Goal: Transaction & Acquisition: Purchase product/service

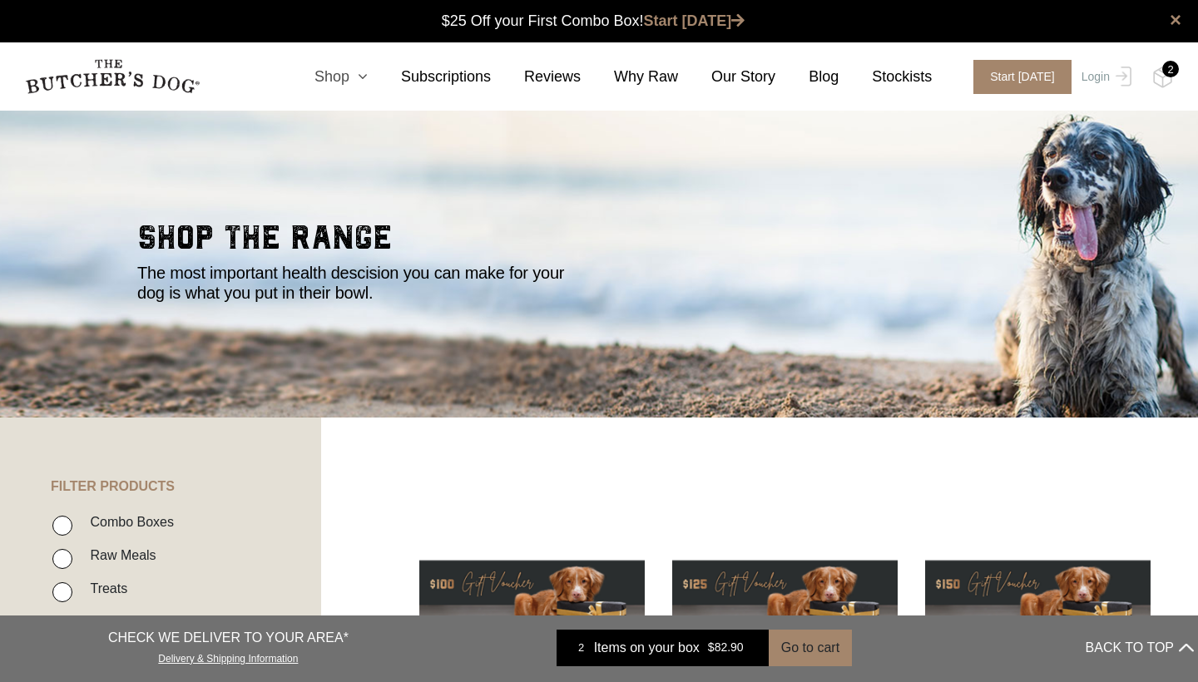
click at [368, 78] on icon at bounding box center [358, 76] width 18 height 15
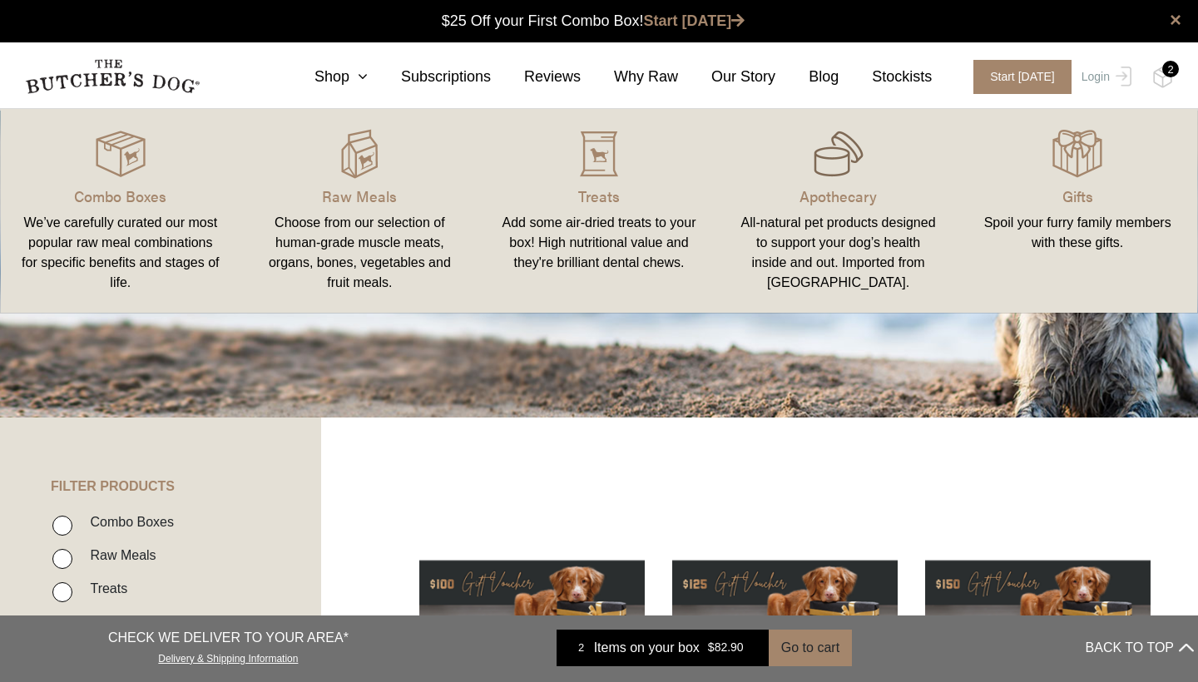
click at [821, 176] on img at bounding box center [839, 154] width 50 height 50
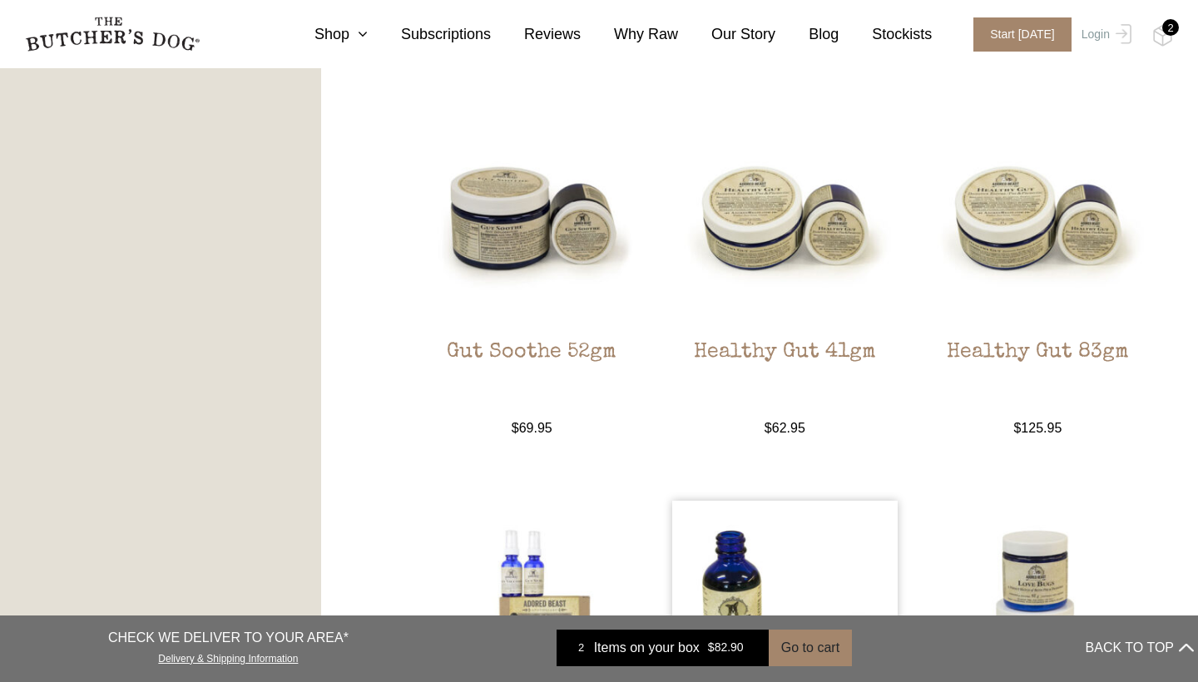
scroll to position [1346, 0]
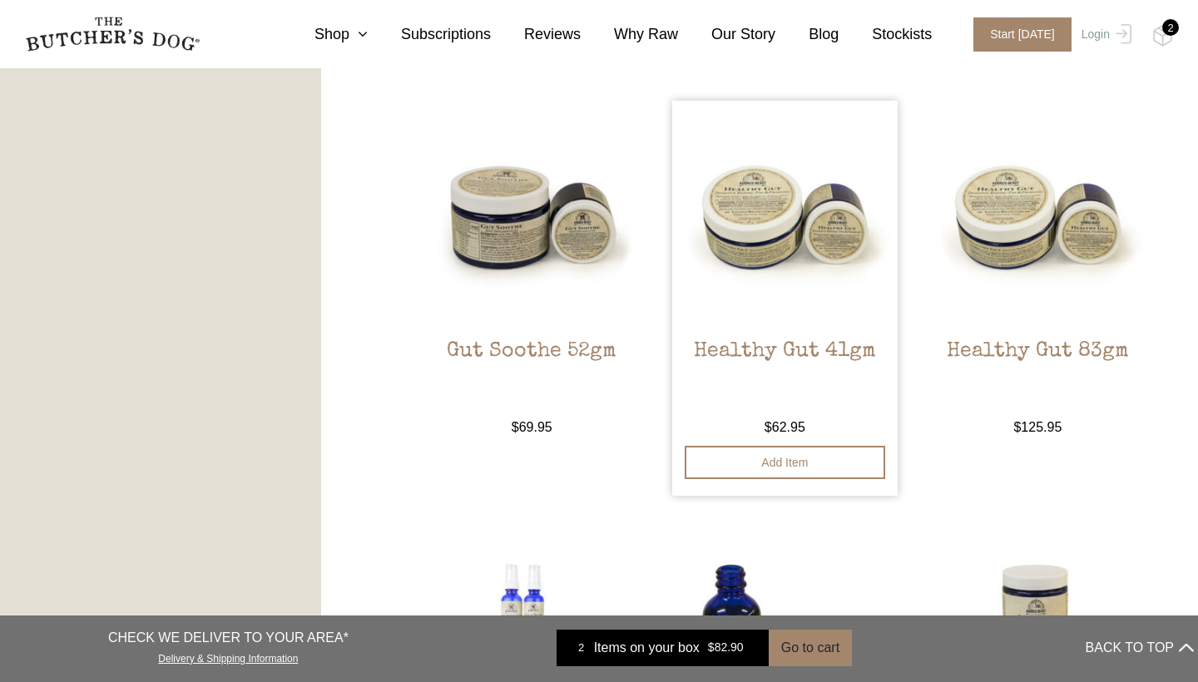
click at [796, 235] on img at bounding box center [785, 214] width 226 height 226
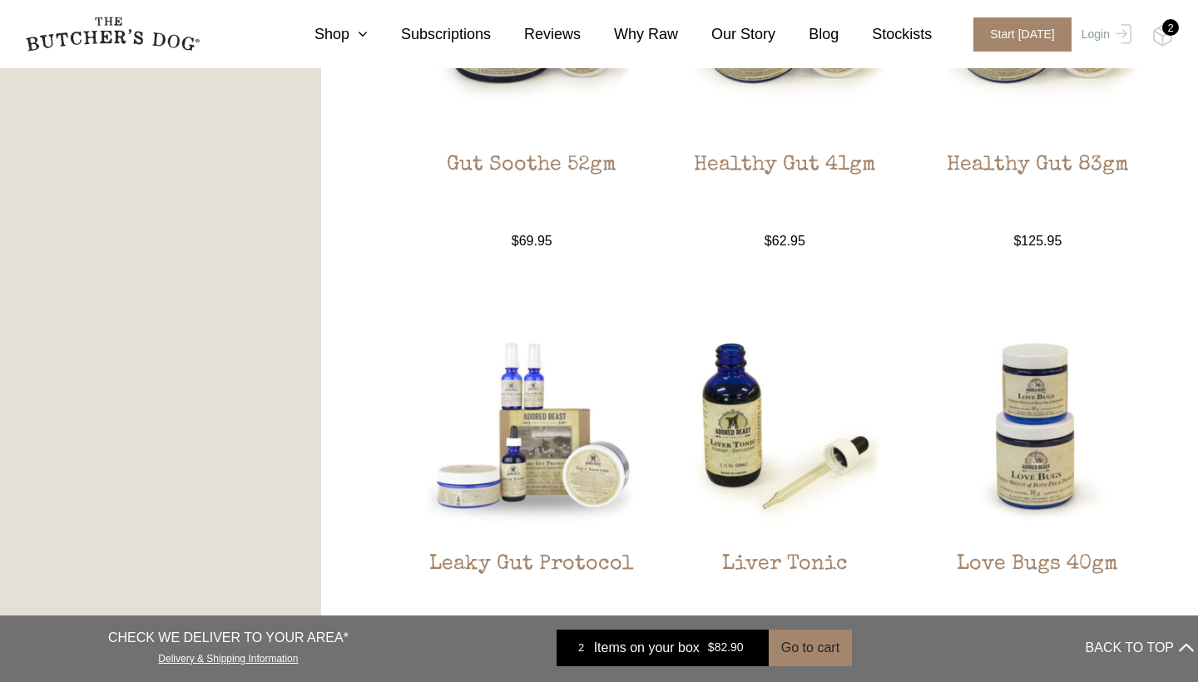
scroll to position [1531, 0]
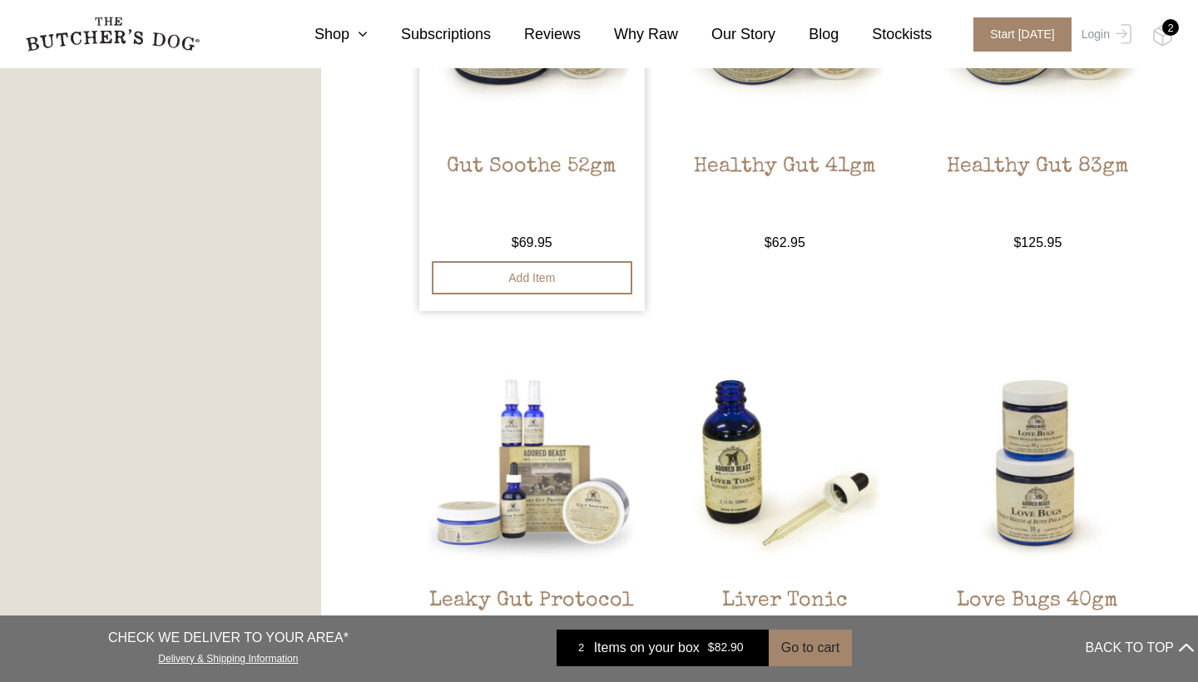
click at [518, 143] on link "Gut Soothe 52gm $ 69.95 — available on subscription" at bounding box center [532, 84] width 226 height 337
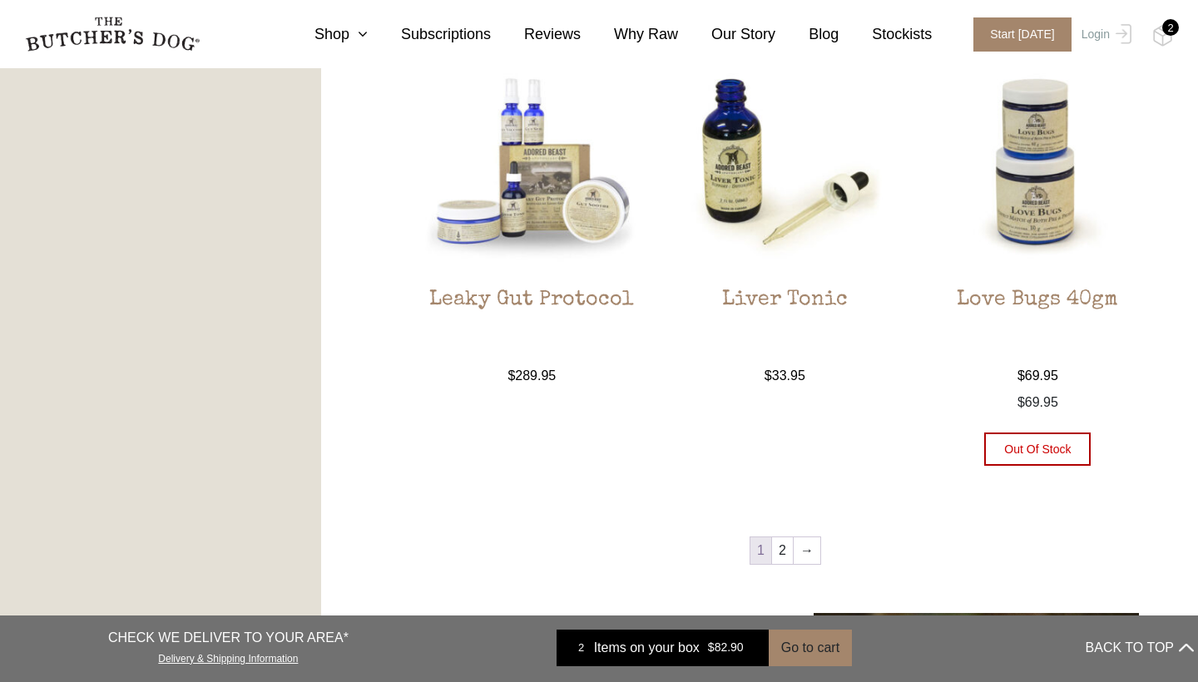
scroll to position [1876, 0]
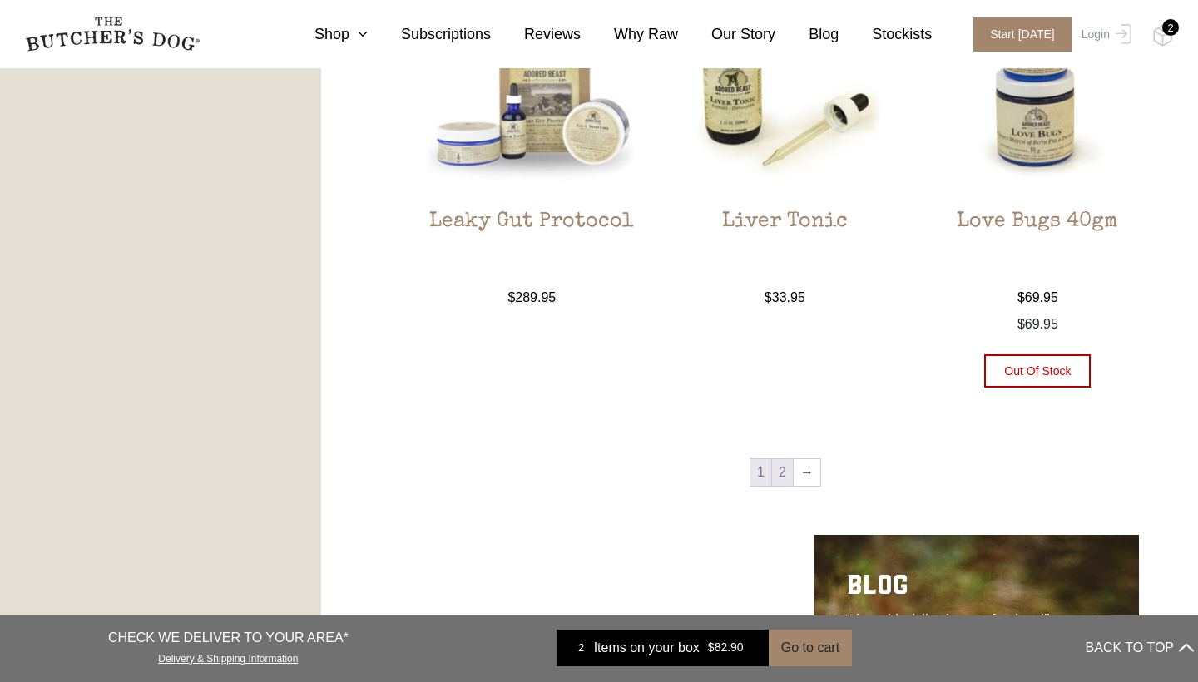
click at [784, 469] on link "2" at bounding box center [782, 472] width 21 height 27
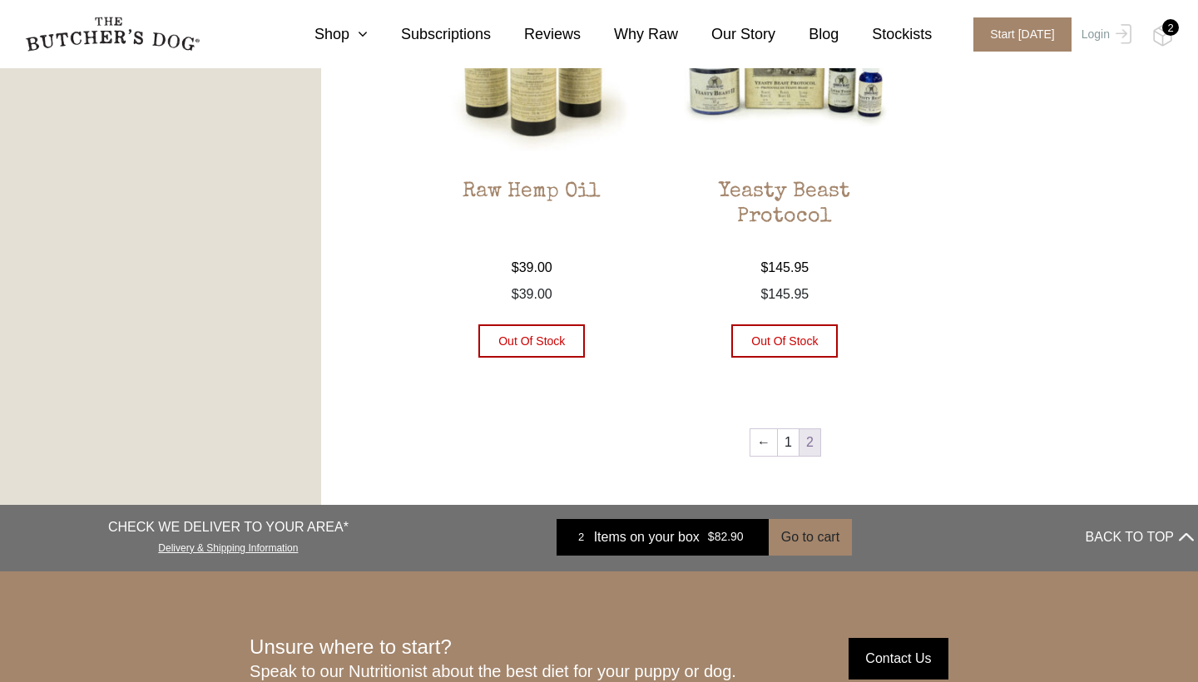
scroll to position [1057, 0]
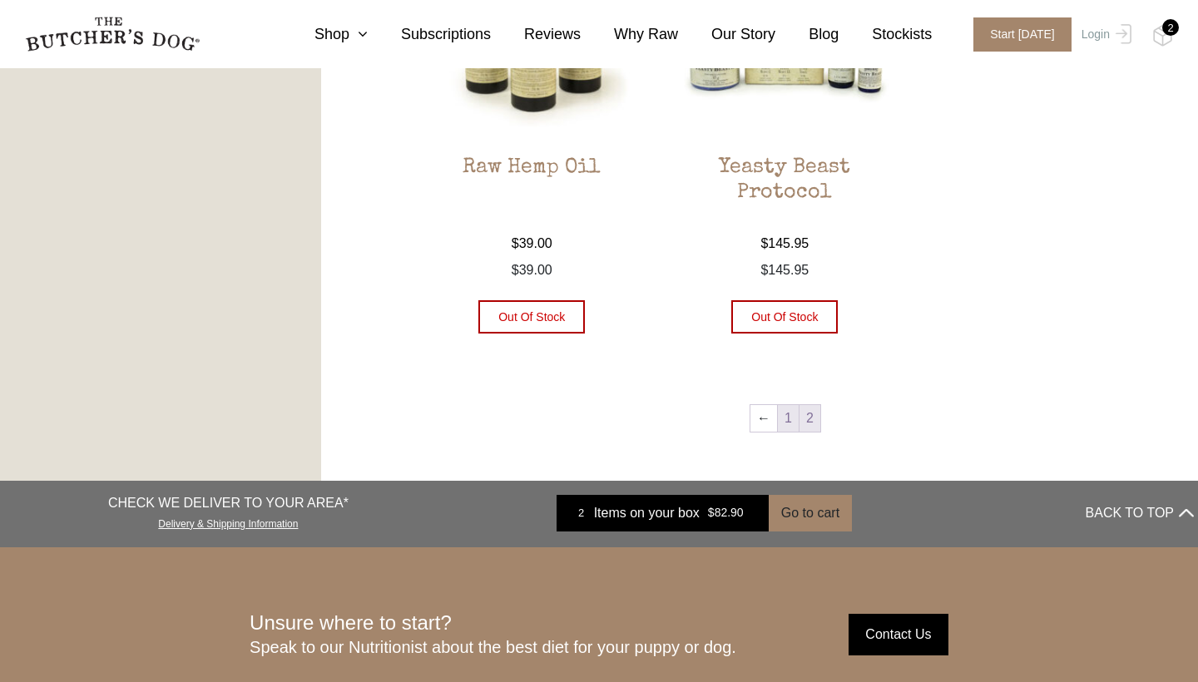
click at [783, 424] on link "1" at bounding box center [788, 418] width 21 height 27
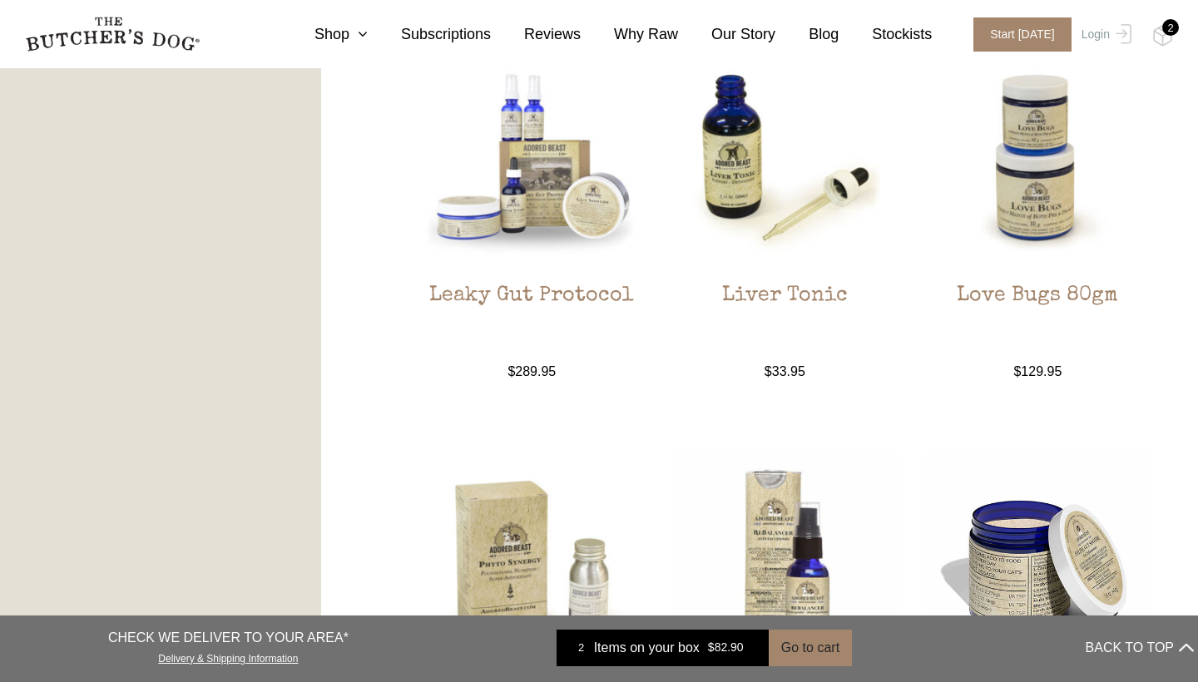
scroll to position [1346, 0]
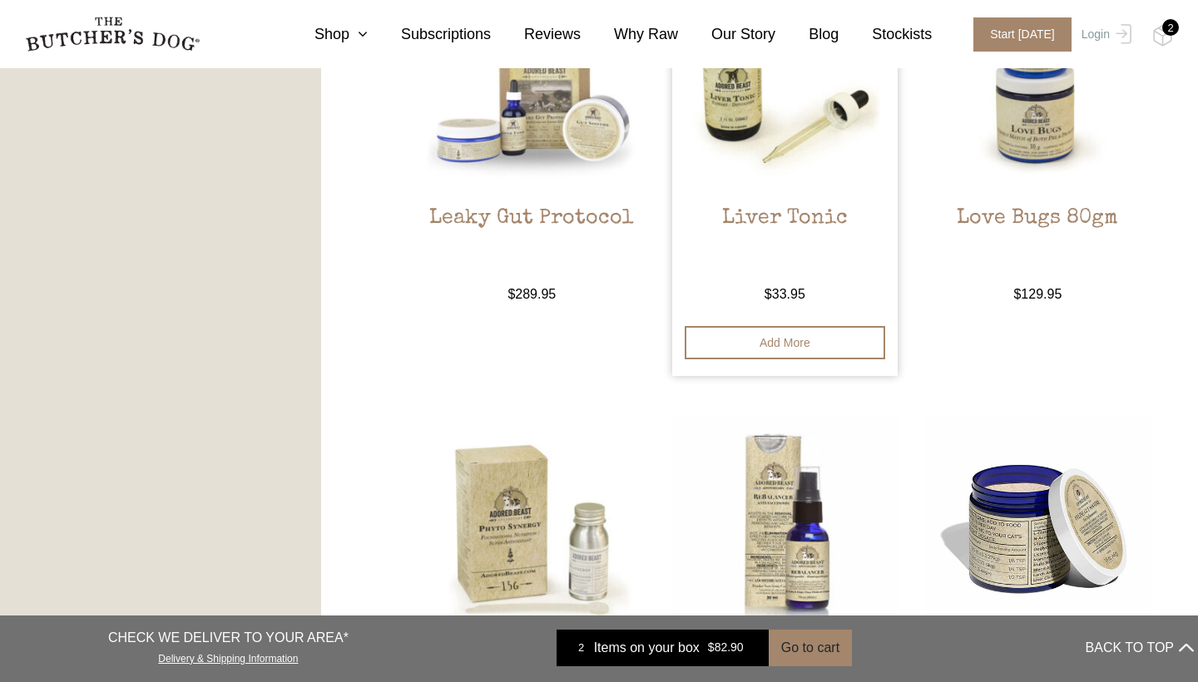
click at [766, 183] on img at bounding box center [785, 81] width 226 height 226
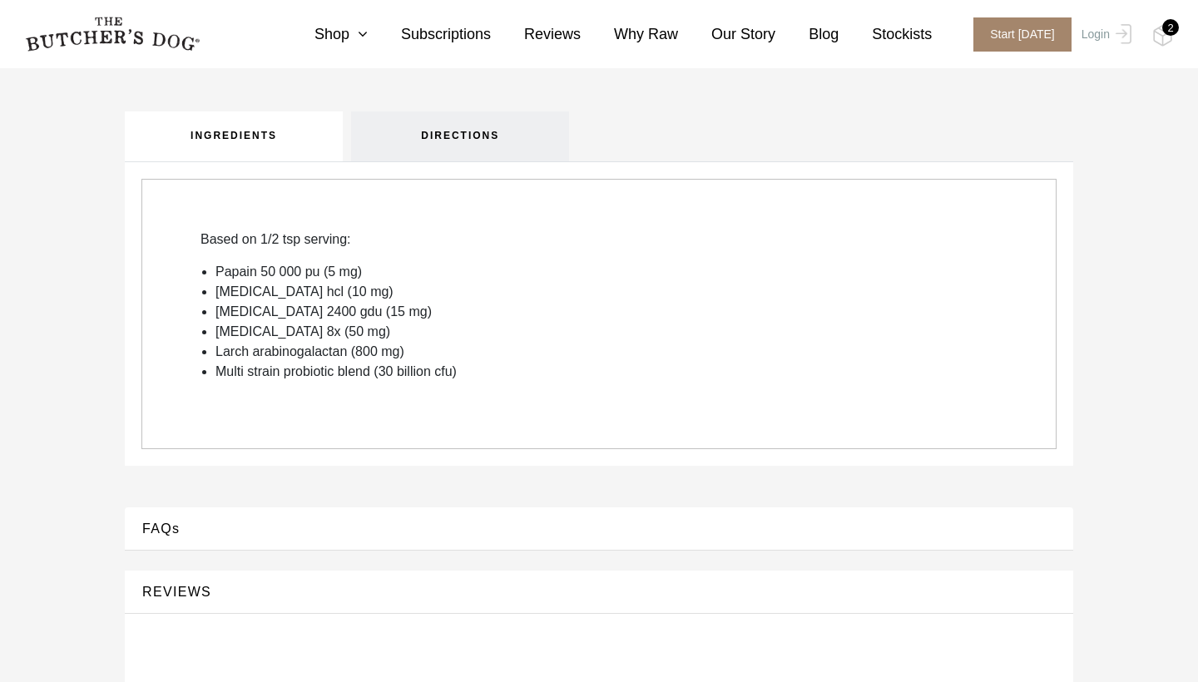
scroll to position [617, 0]
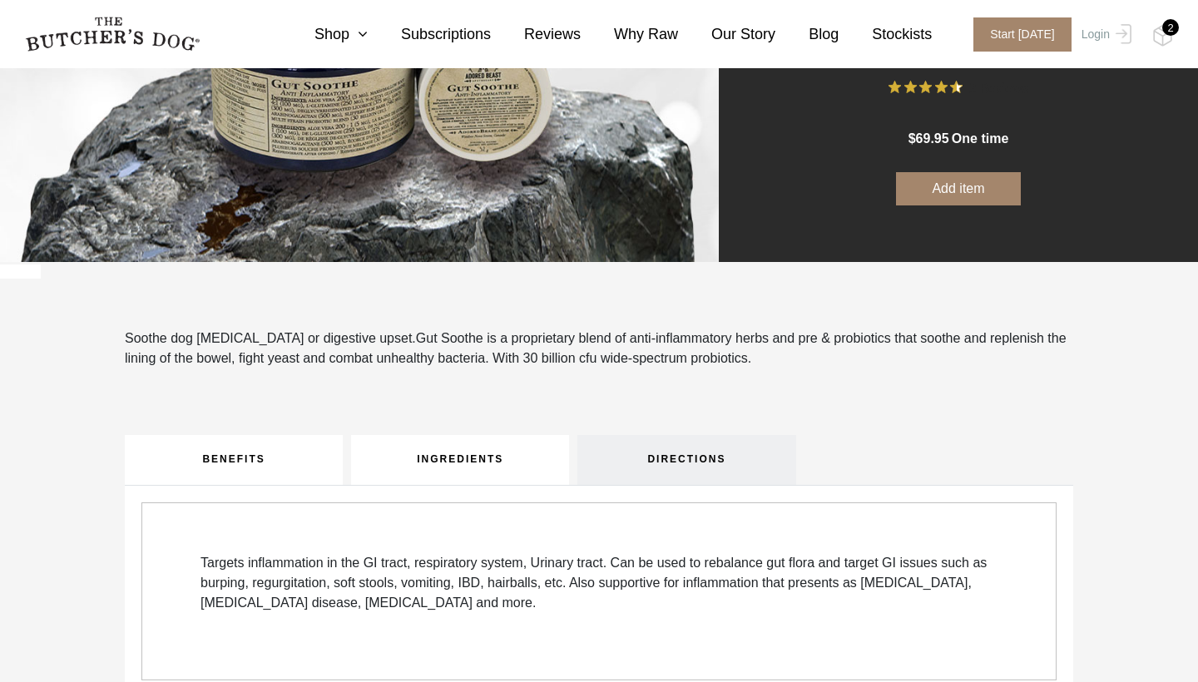
click at [444, 468] on link "INGREDIENTS" at bounding box center [460, 460] width 218 height 50
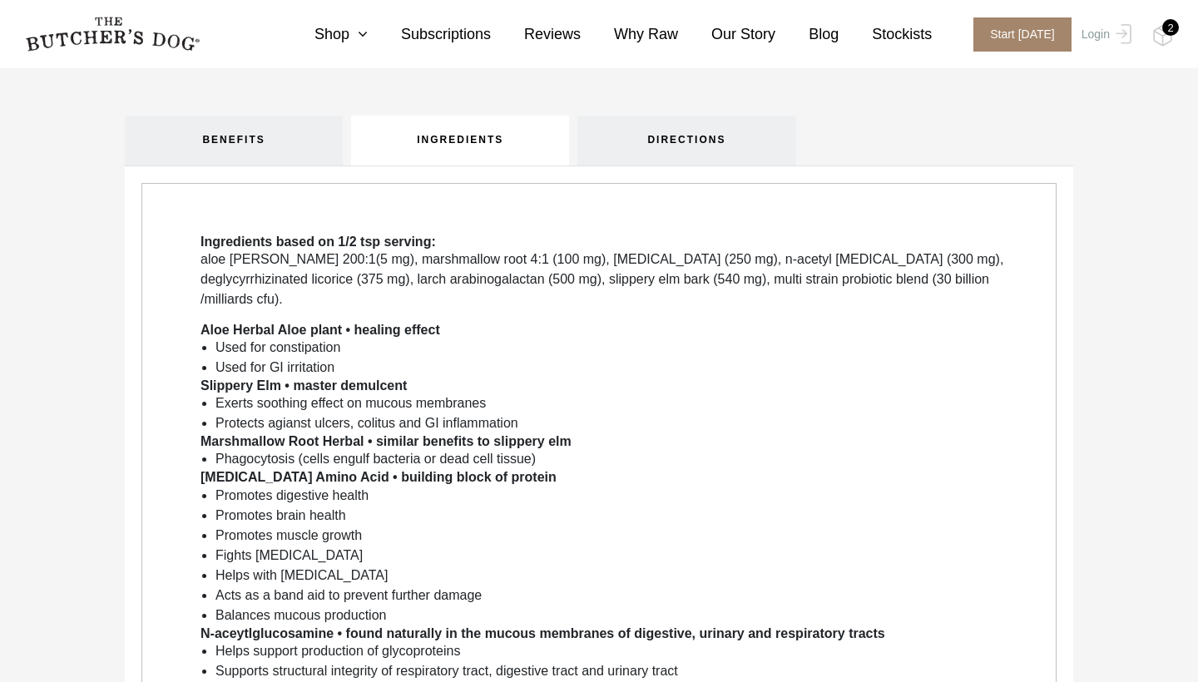
scroll to position [582, 0]
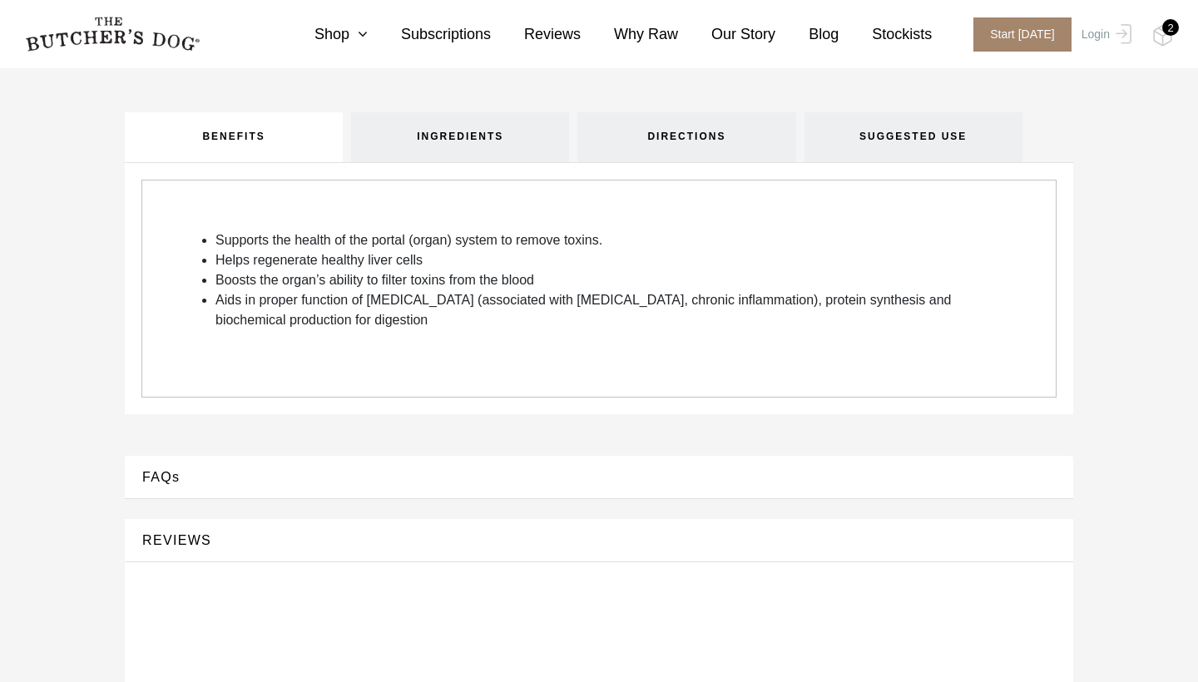
scroll to position [587, 0]
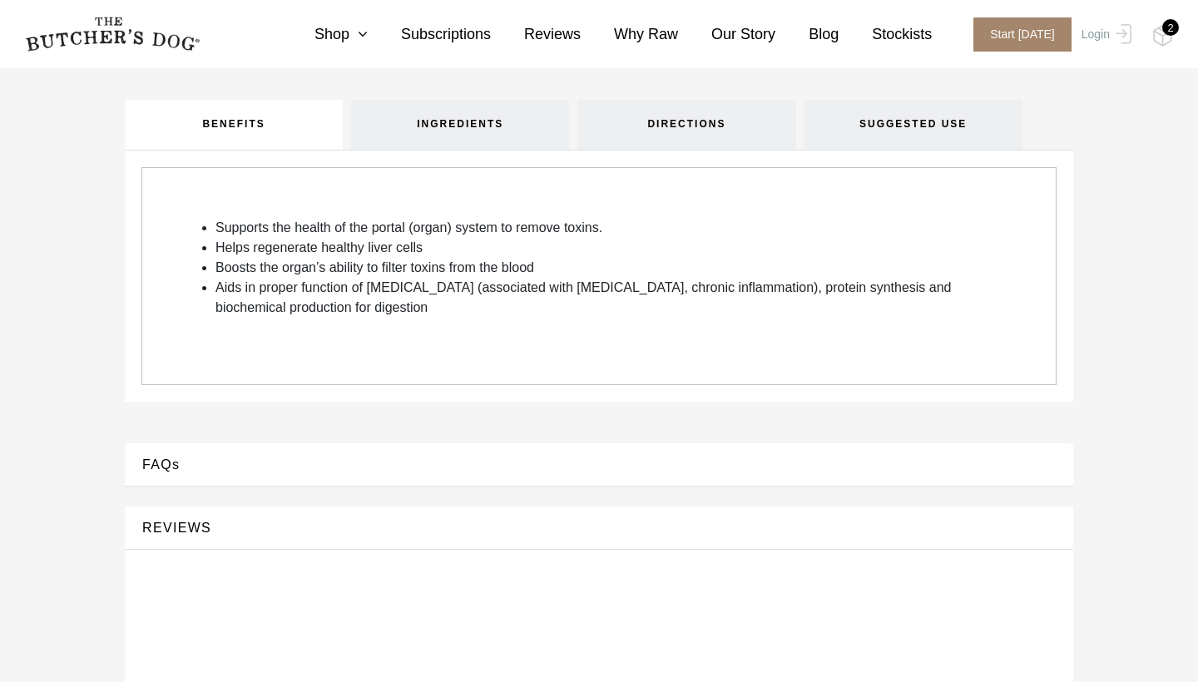
click at [196, 468] on button "FAQs" at bounding box center [598, 465] width 915 height 22
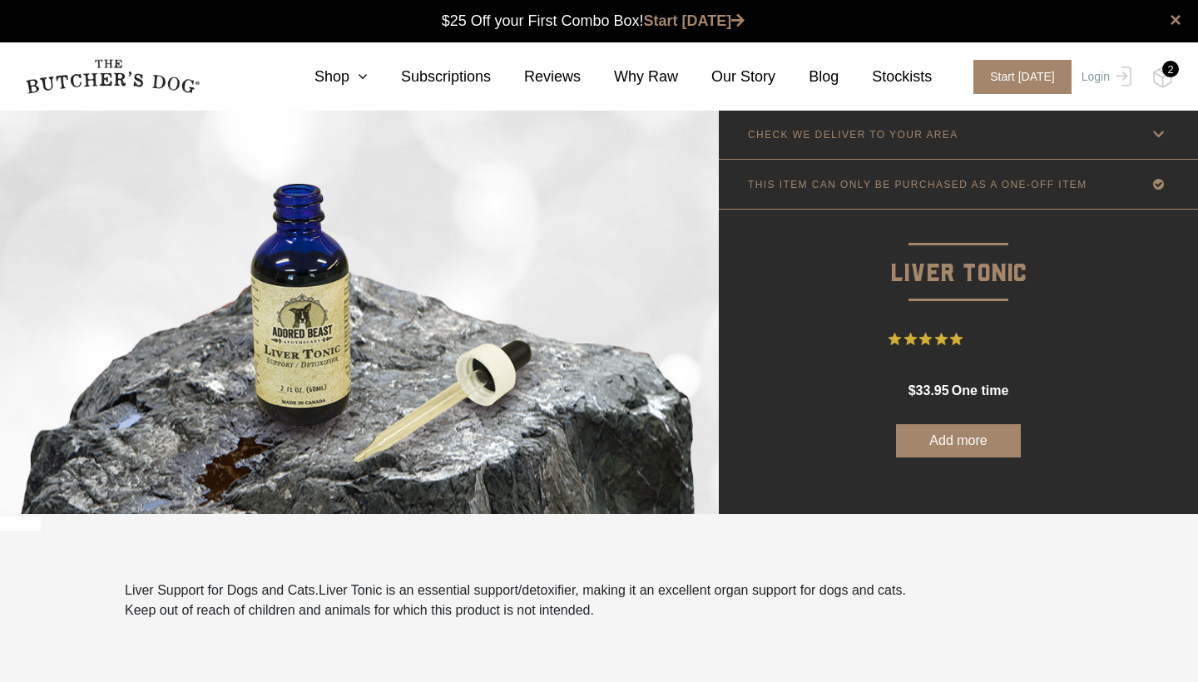
scroll to position [0, 0]
click at [1157, 81] on img at bounding box center [1163, 78] width 21 height 22
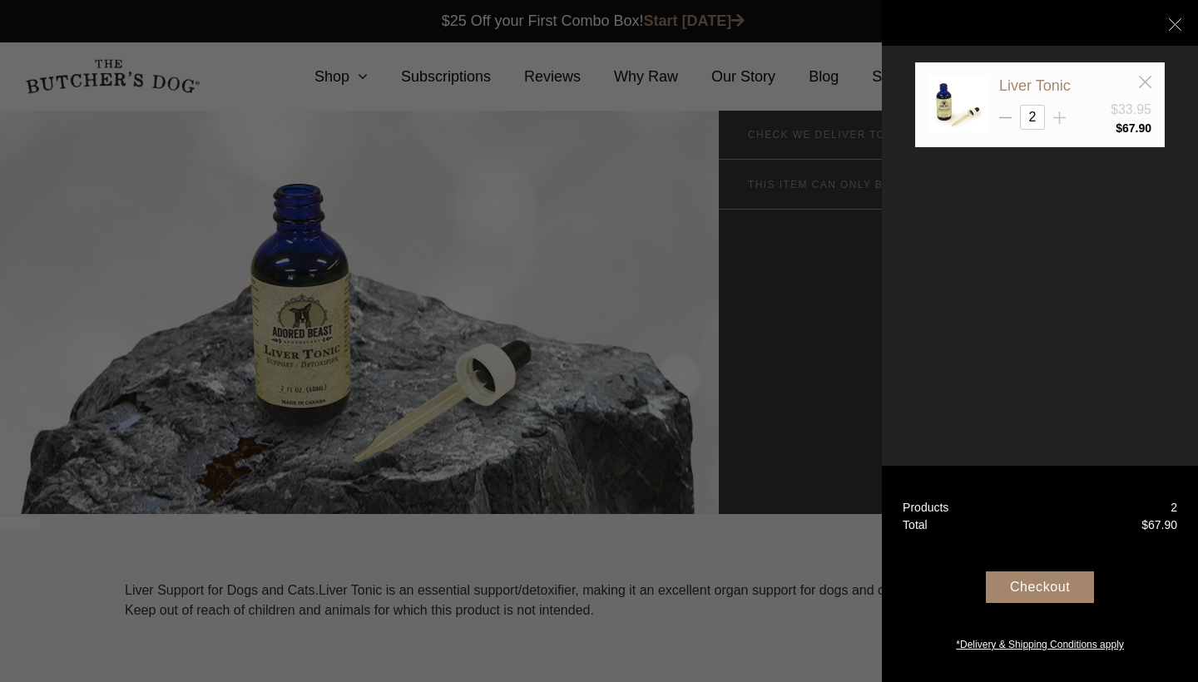
click at [1064, 113] on icon at bounding box center [1059, 118] width 12 height 12
click at [1063, 114] on icon at bounding box center [1059, 118] width 12 height 12
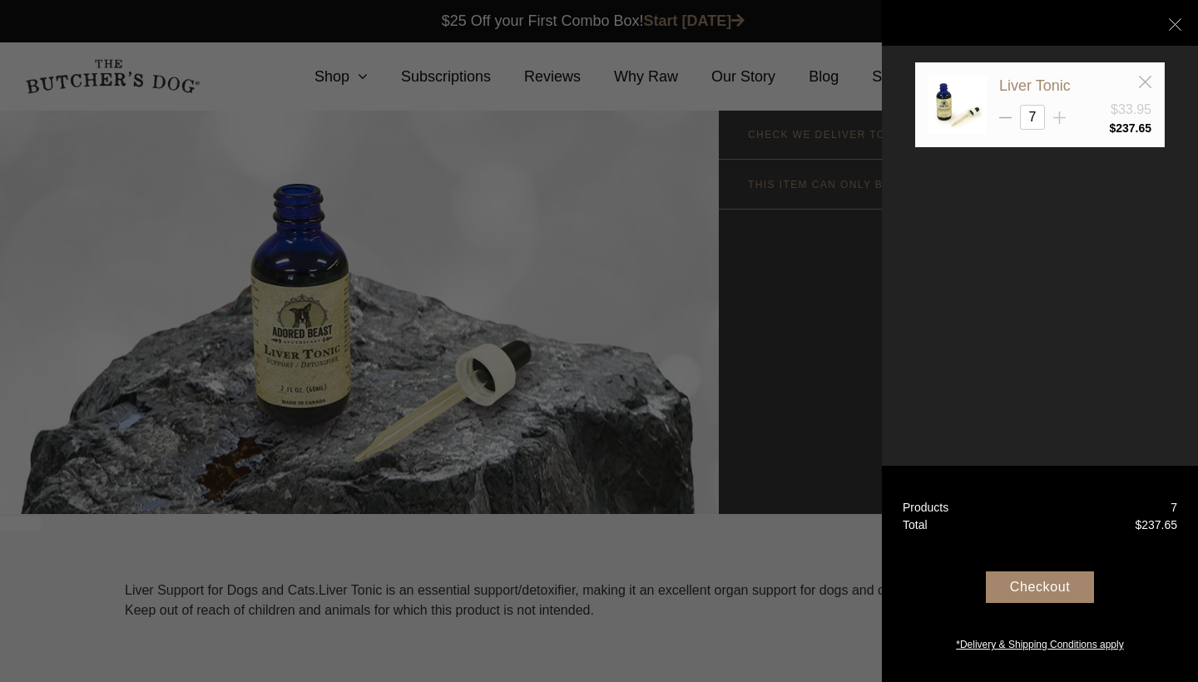
click at [1063, 114] on icon at bounding box center [1059, 118] width 12 height 12
click at [1063, 116] on icon at bounding box center [1059, 118] width 12 height 12
click at [1062, 116] on icon at bounding box center [1059, 118] width 12 height 12
click at [1063, 115] on icon at bounding box center [1059, 118] width 12 height 12
type input "11"
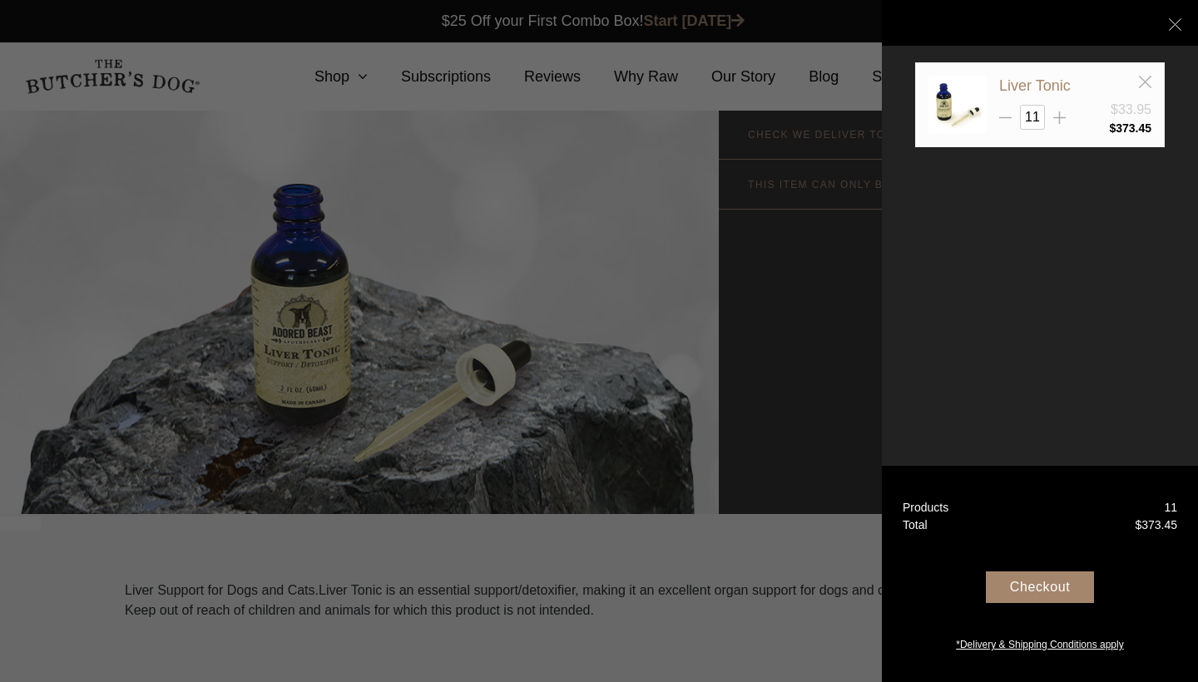
click at [1047, 583] on div "Checkout" at bounding box center [1040, 588] width 108 height 32
